Goal: Transaction & Acquisition: Purchase product/service

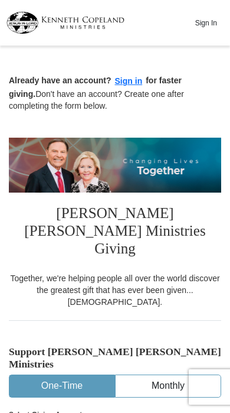
click at [0, 0] on input "$50" at bounding box center [0, 0] width 0 height 0
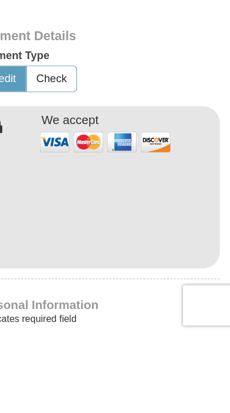
scroll to position [500, 0]
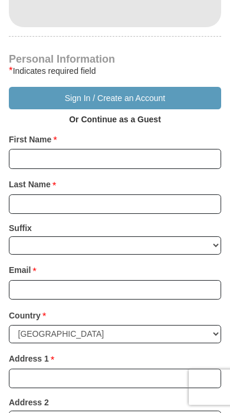
scroll to position [751, 0]
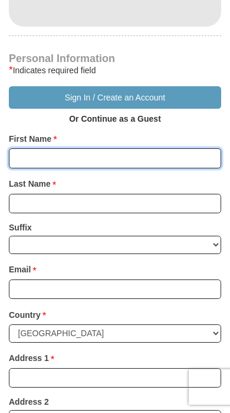
click at [67, 148] on input "First Name *" at bounding box center [115, 158] width 212 height 20
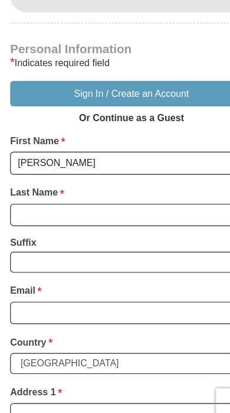
type input "[PERSON_NAME]"
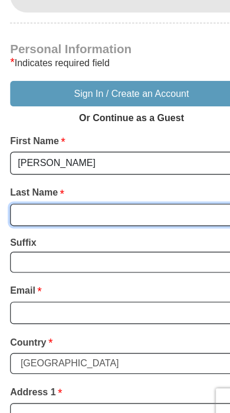
click at [54, 208] on input "Last Name *" at bounding box center [115, 218] width 212 height 20
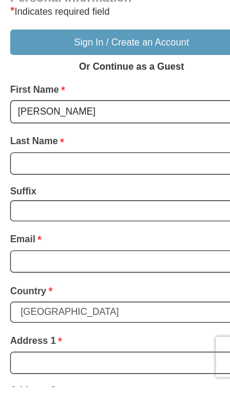
scroll to position [768, 0]
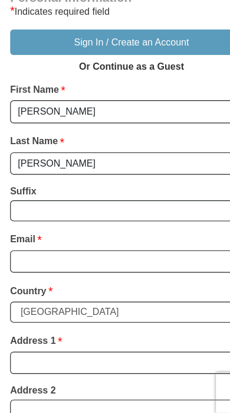
type input "[PERSON_NAME]"
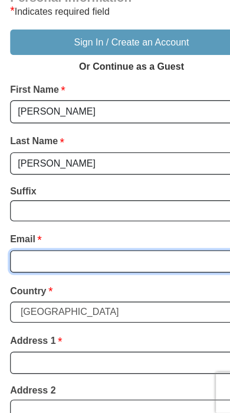
click at [67, 262] on input "Email *" at bounding box center [115, 272] width 212 height 20
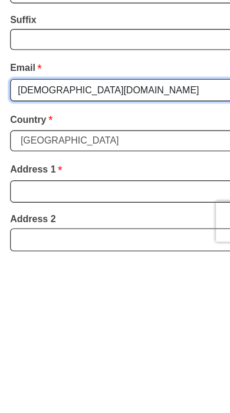
type input "[DEMOGRAPHIC_DATA][DOMAIN_NAME]"
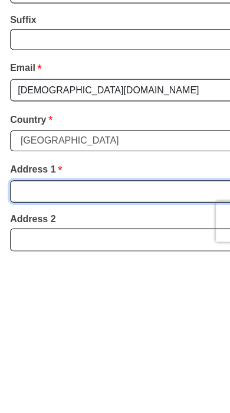
click at [63, 351] on input "Address 1 *" at bounding box center [115, 361] width 212 height 20
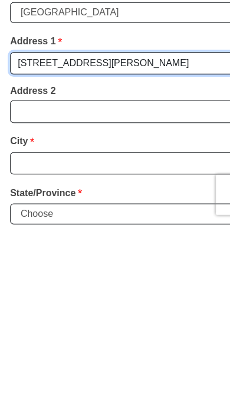
scroll to position [861, 0]
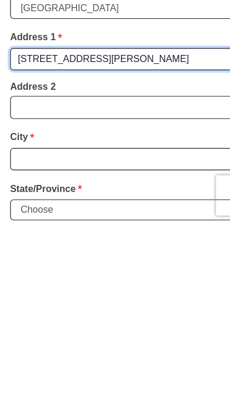
type input "[STREET_ADDRESS][PERSON_NAME]"
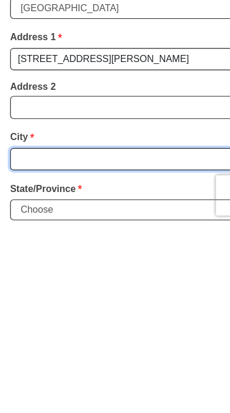
click at [67, 345] on input "City *" at bounding box center [115, 355] width 212 height 20
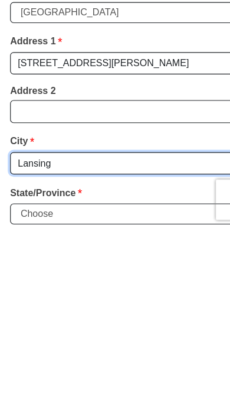
type input "Lansing"
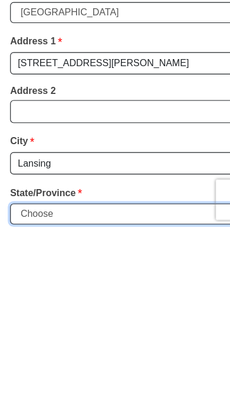
click at [89, 390] on select "Choose [US_STATE] [US_STATE] [US_STATE] [US_STATE] [US_STATE] Armed Forces Amer…" at bounding box center [115, 399] width 212 height 18
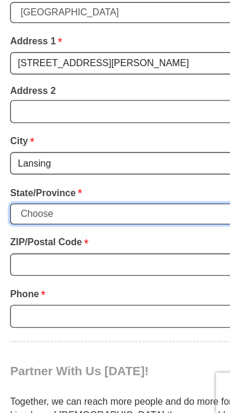
select select "MI"
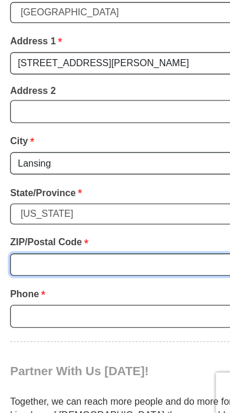
click at [47, 265] on input "ZIP/Postal Code *" at bounding box center [115, 275] width 212 height 20
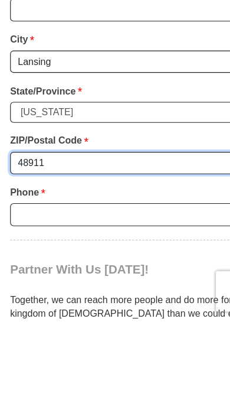
type input "48911"
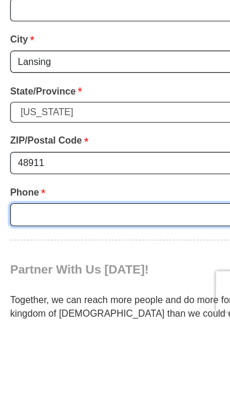
click at [67, 310] on input "Phone * *" at bounding box center [115, 320] width 212 height 20
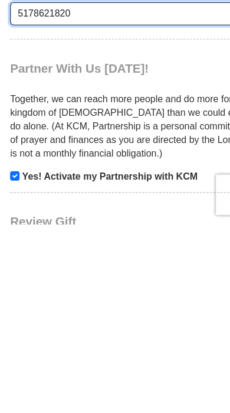
scroll to position [1124, 0]
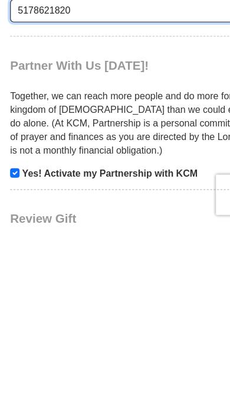
type input "5178621820"
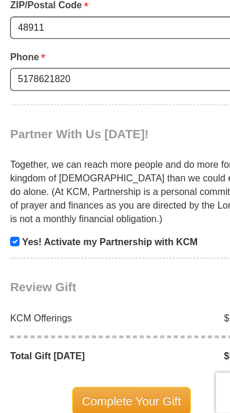
scroll to position [1241, 0]
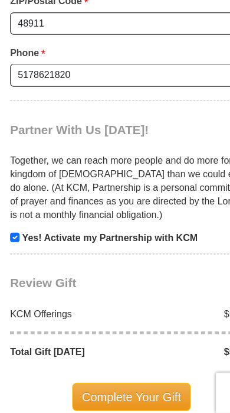
click at [110, 378] on span "Complete Your Gift" at bounding box center [115, 390] width 104 height 25
